Goal: Task Accomplishment & Management: Use online tool/utility

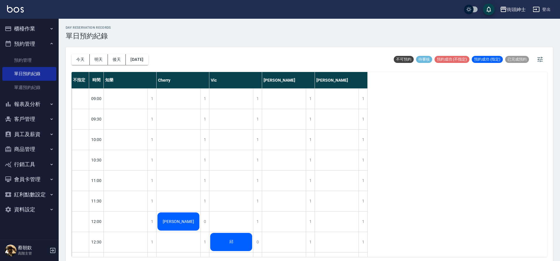
scroll to position [110, 0]
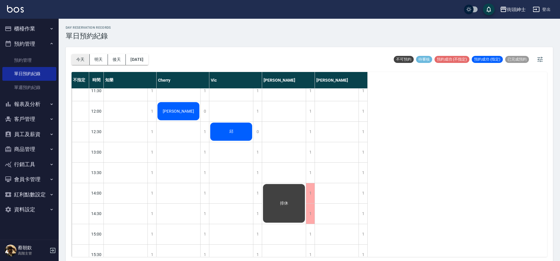
click at [88, 59] on button "今天" at bounding box center [81, 59] width 18 height 11
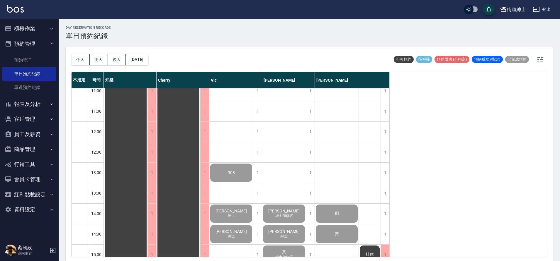
scroll to position [84, 0]
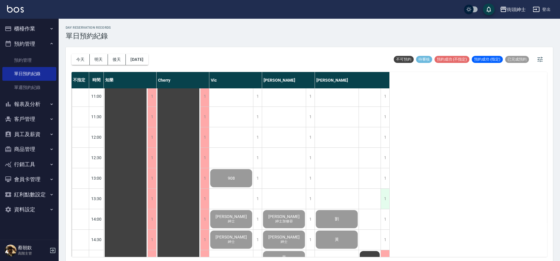
click at [383, 198] on div "1" at bounding box center [384, 199] width 9 height 20
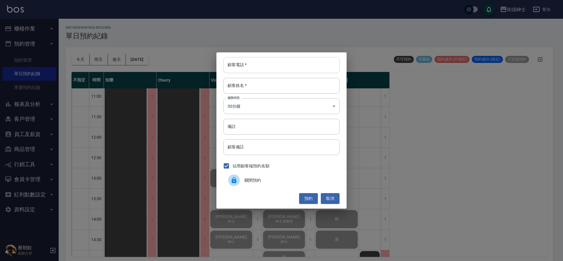
click at [270, 67] on input "顧客電話   *" at bounding box center [281, 65] width 116 height 16
type input "０"
click at [254, 81] on input "顧客姓名   *" at bounding box center [281, 86] width 116 height 16
click at [267, 70] on input "0912" at bounding box center [281, 65] width 116 height 16
type input "0912345678"
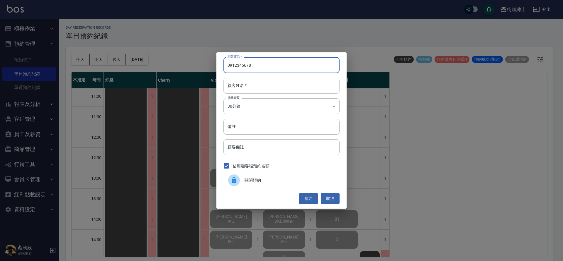
click at [266, 84] on input "顧客姓名   *" at bounding box center [281, 86] width 116 height 16
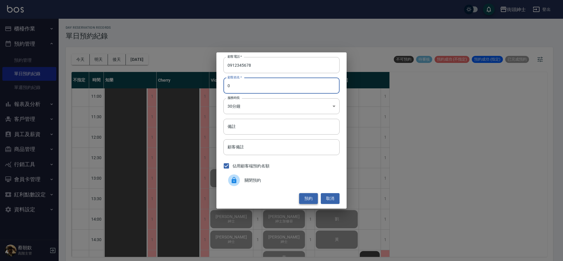
type input "0"
click at [310, 200] on button "預約" at bounding box center [308, 198] width 19 height 11
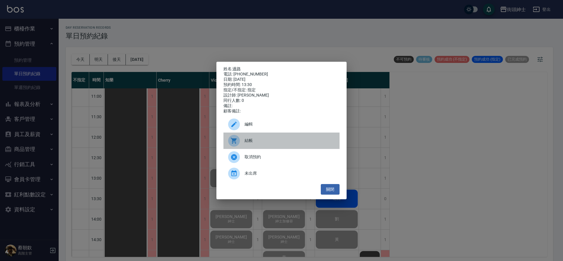
click at [278, 144] on span "結帳" at bounding box center [289, 141] width 90 height 6
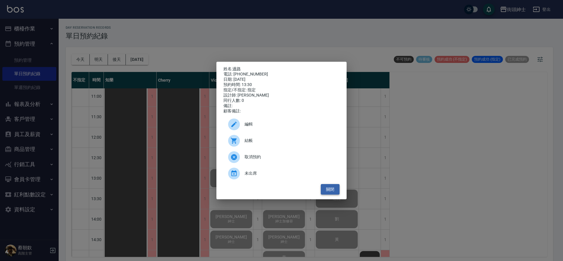
click at [330, 195] on button "關閉" at bounding box center [330, 189] width 19 height 11
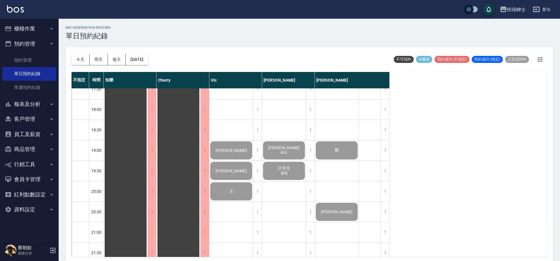
scroll to position [357, 0]
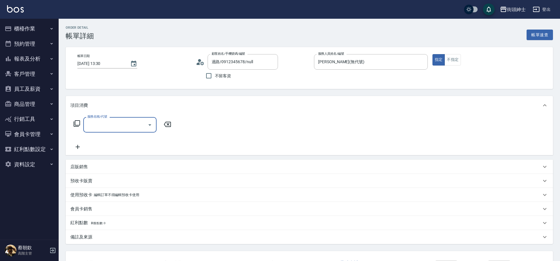
click at [141, 124] on input "服務名稱/代號" at bounding box center [115, 125] width 59 height 10
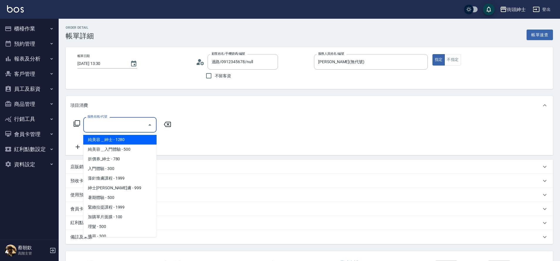
click at [90, 227] on span "理髮 - 500" at bounding box center [119, 227] width 73 height 10
type input "理髮(A02)"
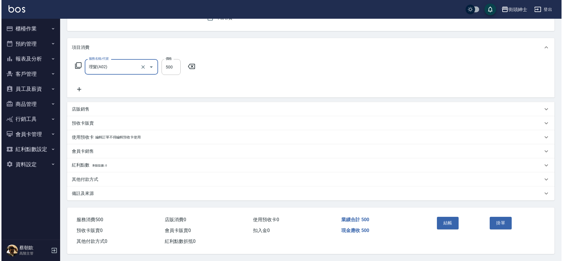
scroll to position [61, 0]
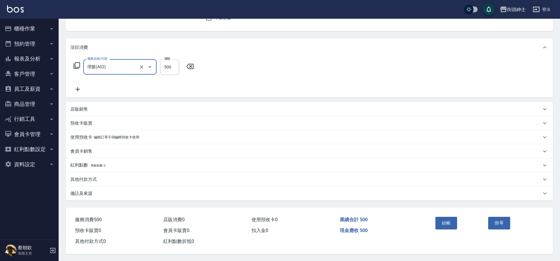
drag, startPoint x: 0, startPoint y: 0, endPoint x: 454, endPoint y: 223, distance: 505.7
click at [454, 223] on button "結帳" at bounding box center [446, 223] width 22 height 12
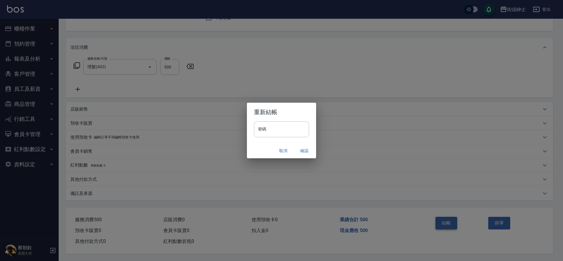
click at [303, 151] on button "確認" at bounding box center [304, 151] width 19 height 11
